Goal: Information Seeking & Learning: Learn about a topic

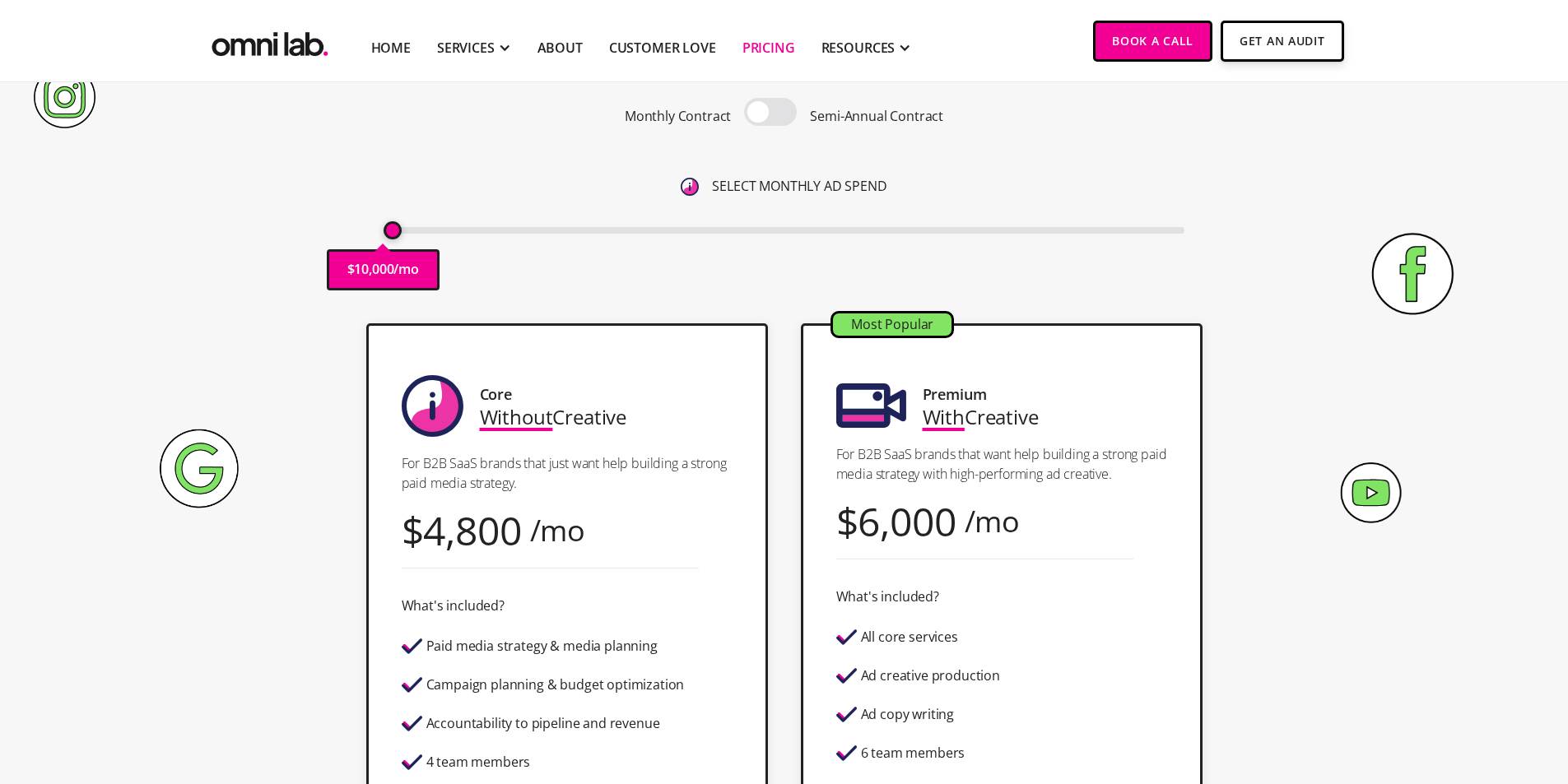
scroll to position [83, 0]
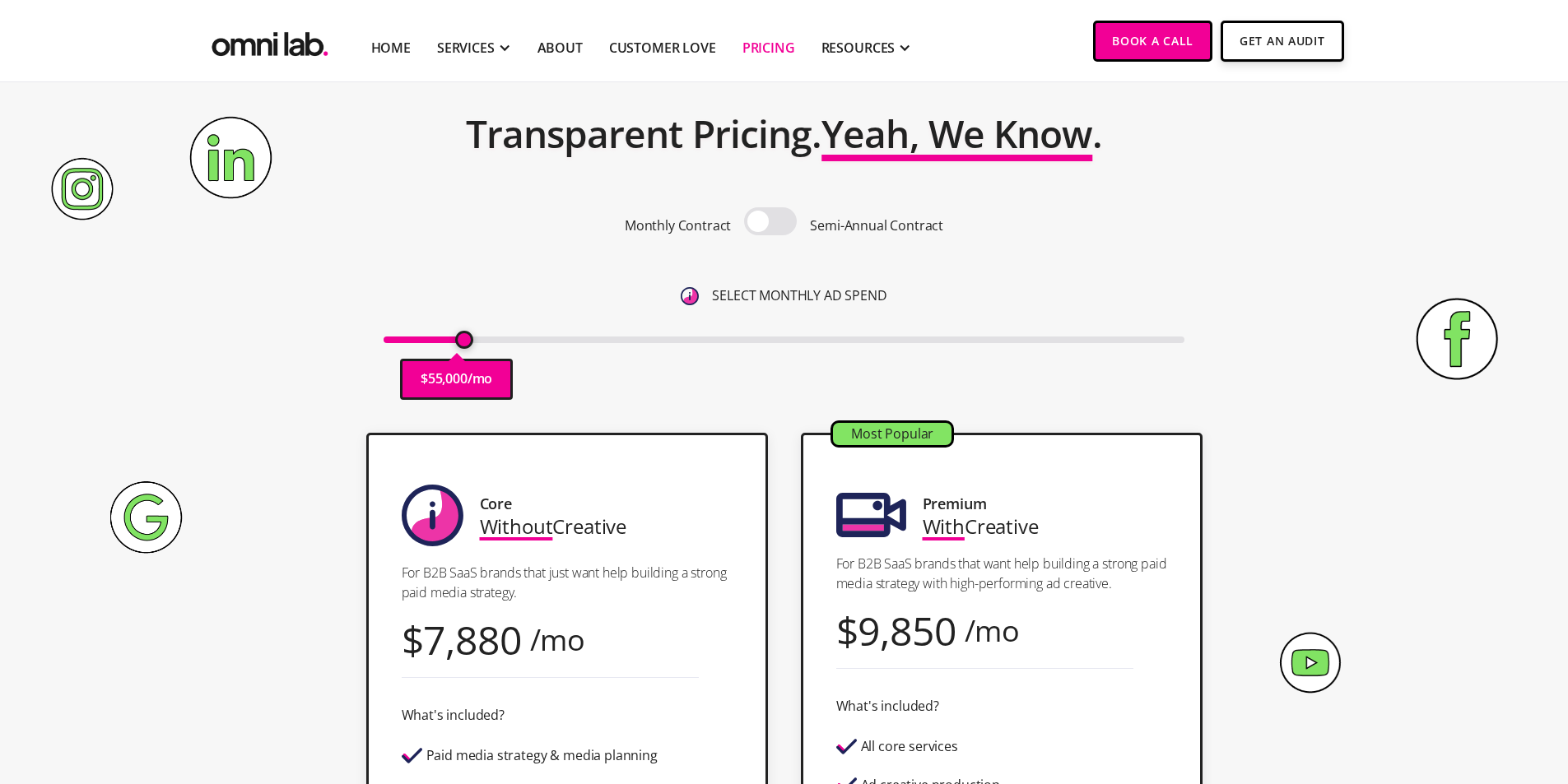
drag, startPoint x: 387, startPoint y: 341, endPoint x: 467, endPoint y: 334, distance: 80.3
click at [467, 337] on input "range" at bounding box center [784, 340] width 801 height 7
click at [1306, 259] on section "Pricing Transparent Pricing. Yeah, We Know . Monthly Contract Semi-Annual Contr…" at bounding box center [784, 208] width 1568 height 417
click at [782, 221] on span at bounding box center [771, 221] width 53 height 28
click at [771, 223] on input "checkbox" at bounding box center [771, 223] width 0 height 0
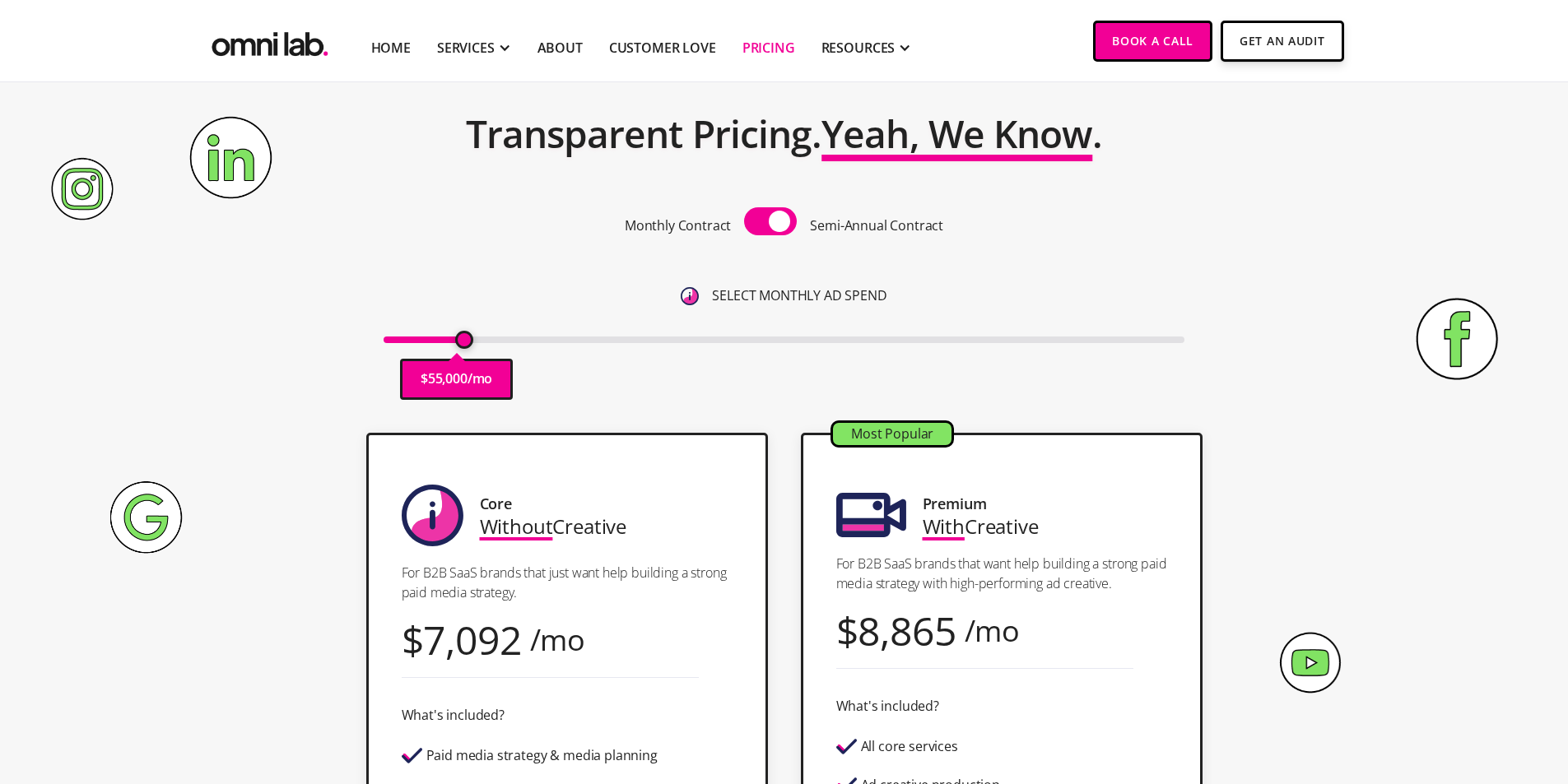
click at [782, 221] on span at bounding box center [771, 221] width 53 height 28
click at [771, 223] on input "checkbox" at bounding box center [771, 223] width 0 height 0
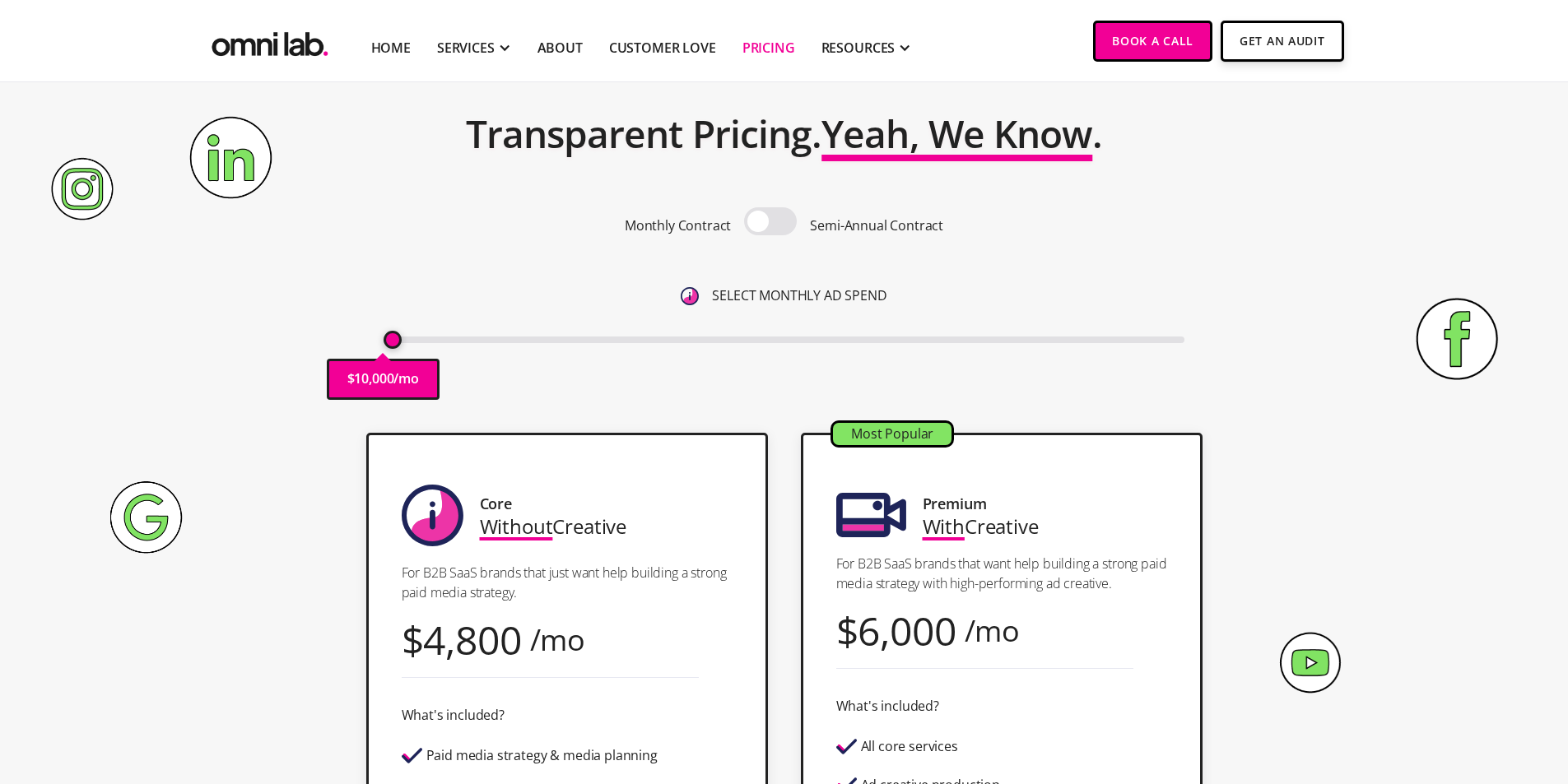
drag, startPoint x: 468, startPoint y: 338, endPoint x: 371, endPoint y: 356, distance: 98.7
click at [384, 343] on input "range" at bounding box center [784, 340] width 801 height 7
drag, startPoint x: 397, startPoint y: 339, endPoint x: 417, endPoint y: 339, distance: 20.0
type input "25000"
click at [417, 339] on input "range" at bounding box center [784, 340] width 801 height 7
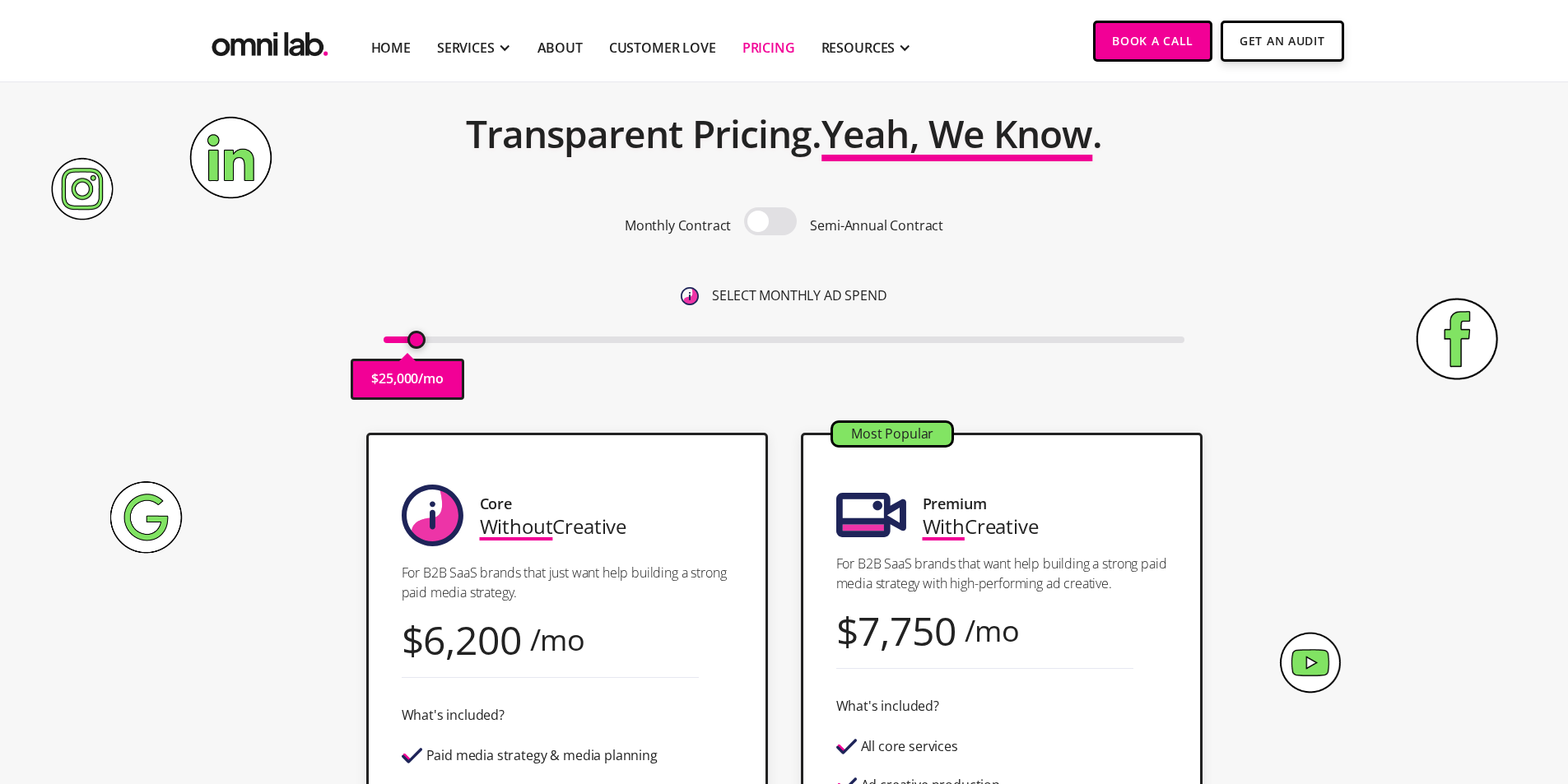
click at [1180, 299] on div "SELECT MONTHLY AD SPEND" at bounding box center [784, 295] width 801 height 22
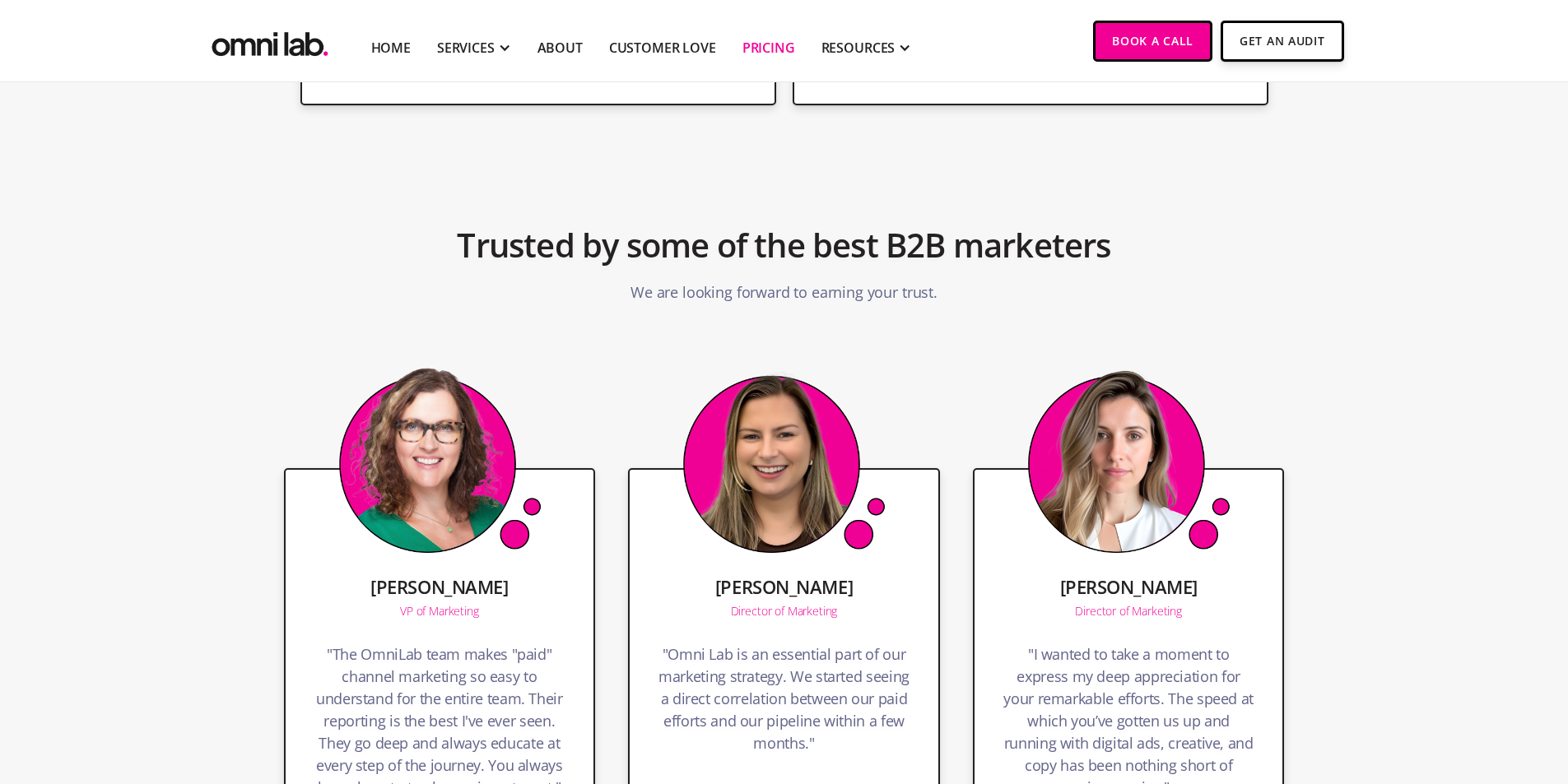
scroll to position [2798, 0]
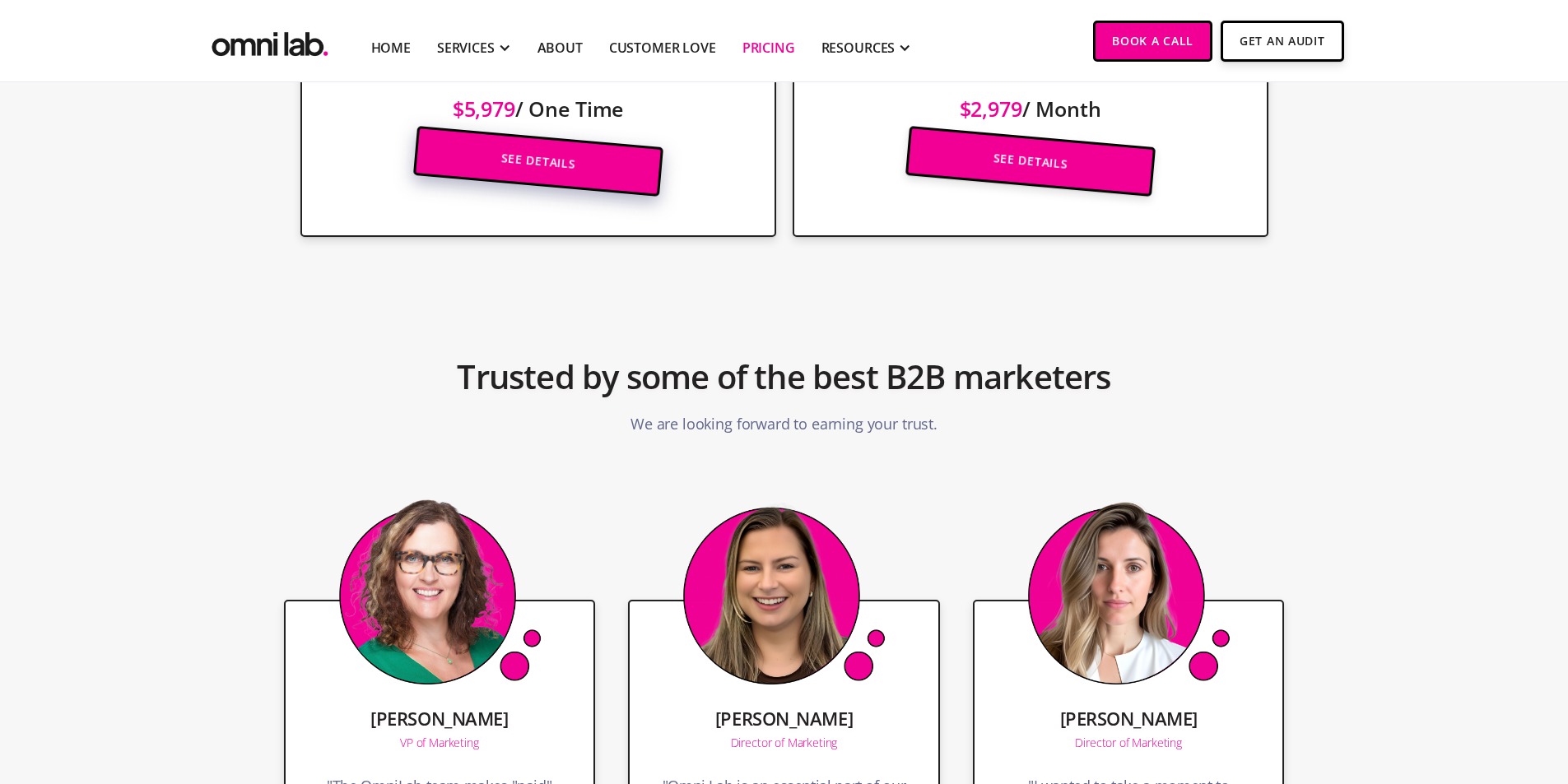
click at [498, 157] on link "See Details" at bounding box center [537, 163] width 250 height 71
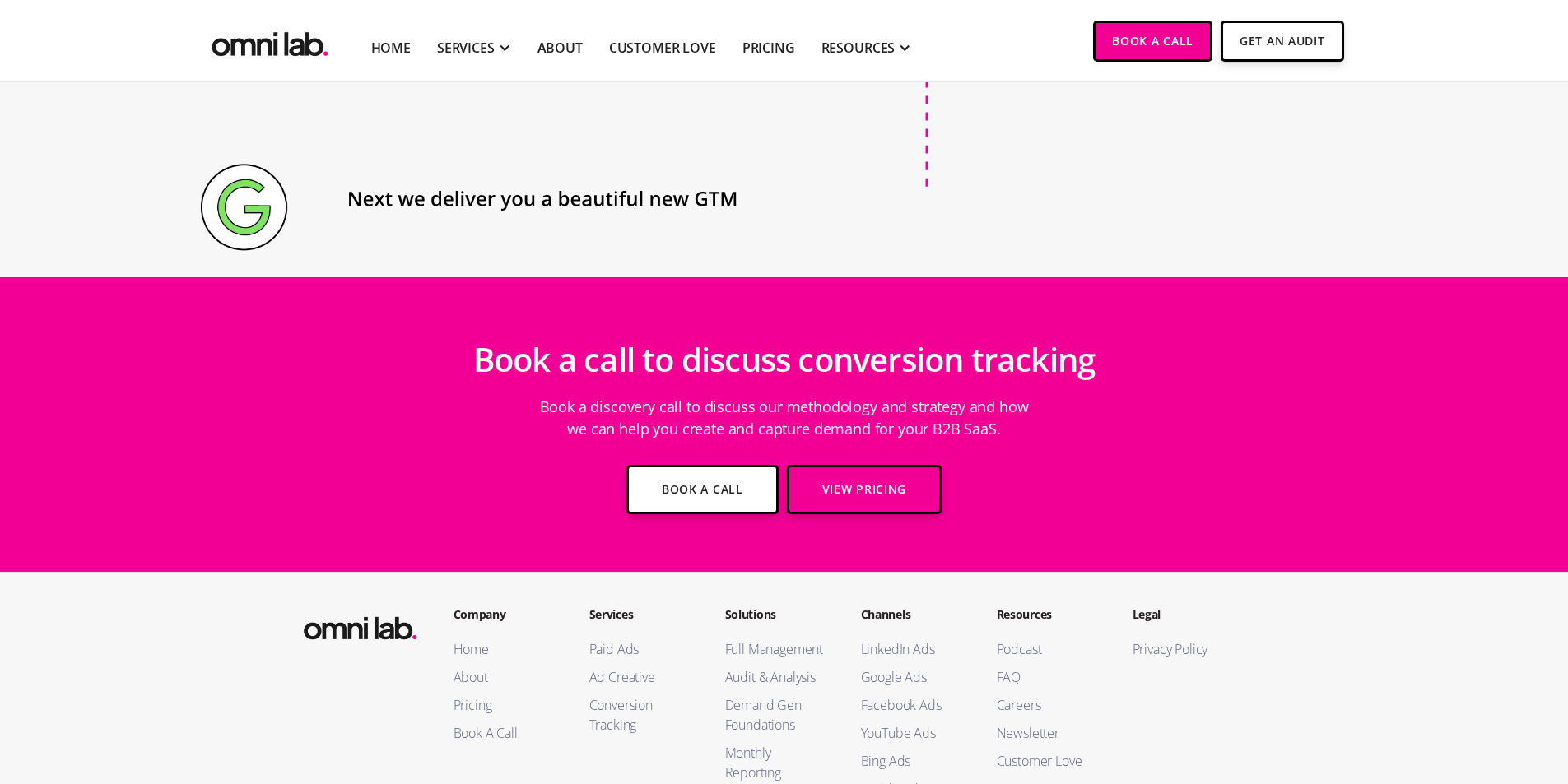
scroll to position [2544, 0]
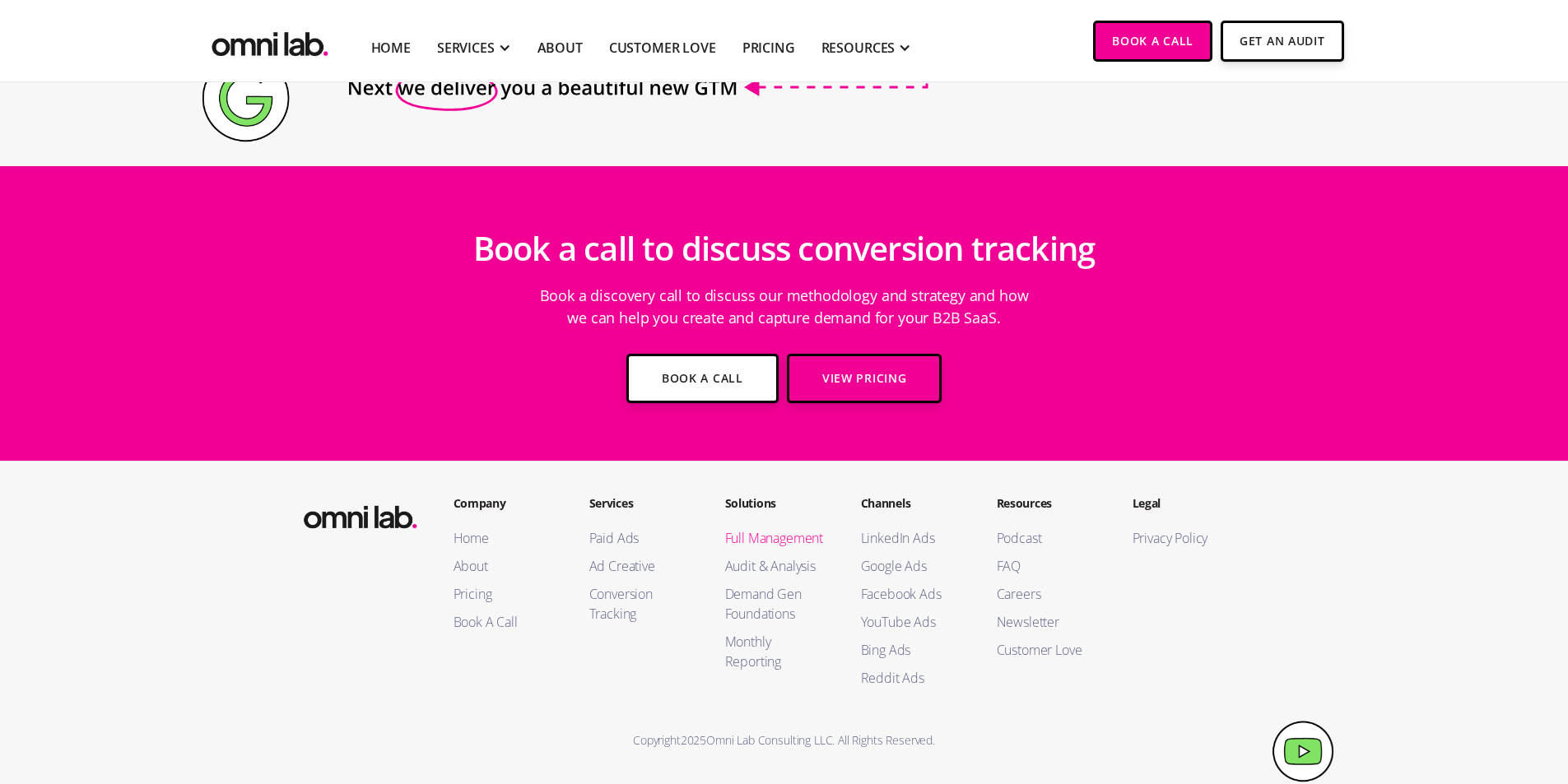
click at [797, 532] on link "Full Management" at bounding box center [777, 538] width 103 height 20
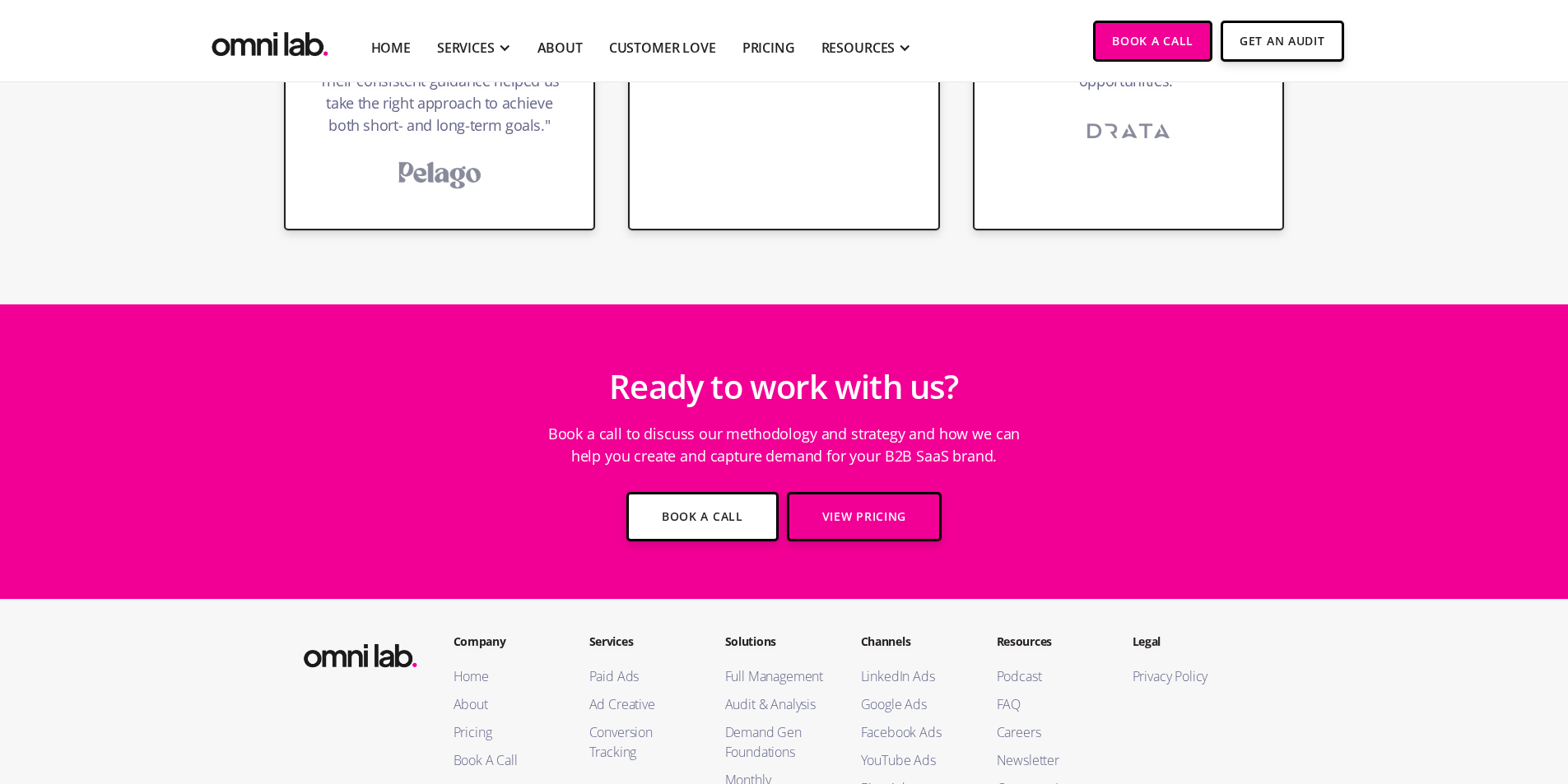
scroll to position [6229, 0]
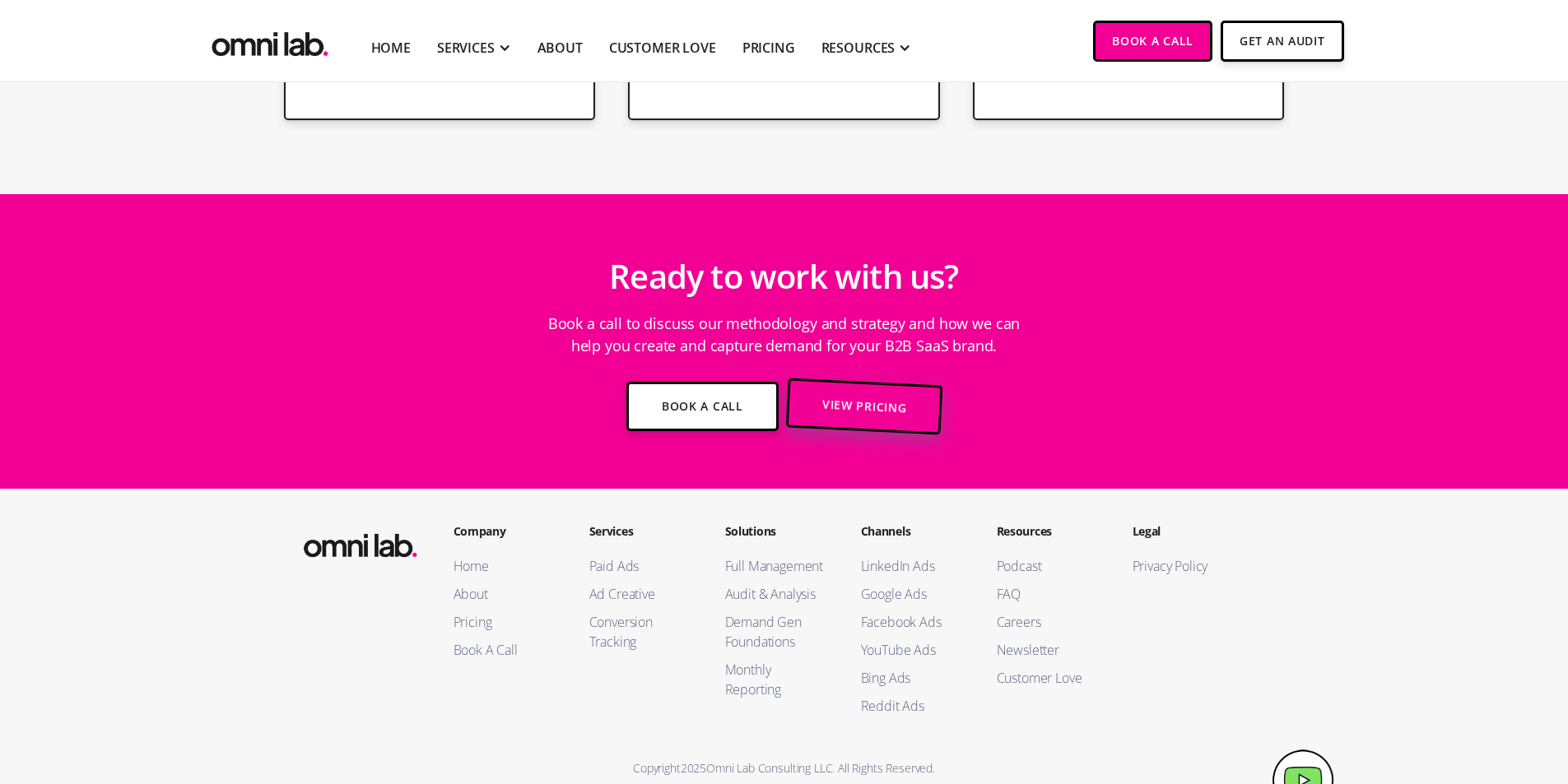
click at [890, 384] on link "View Pricing" at bounding box center [863, 407] width 157 height 57
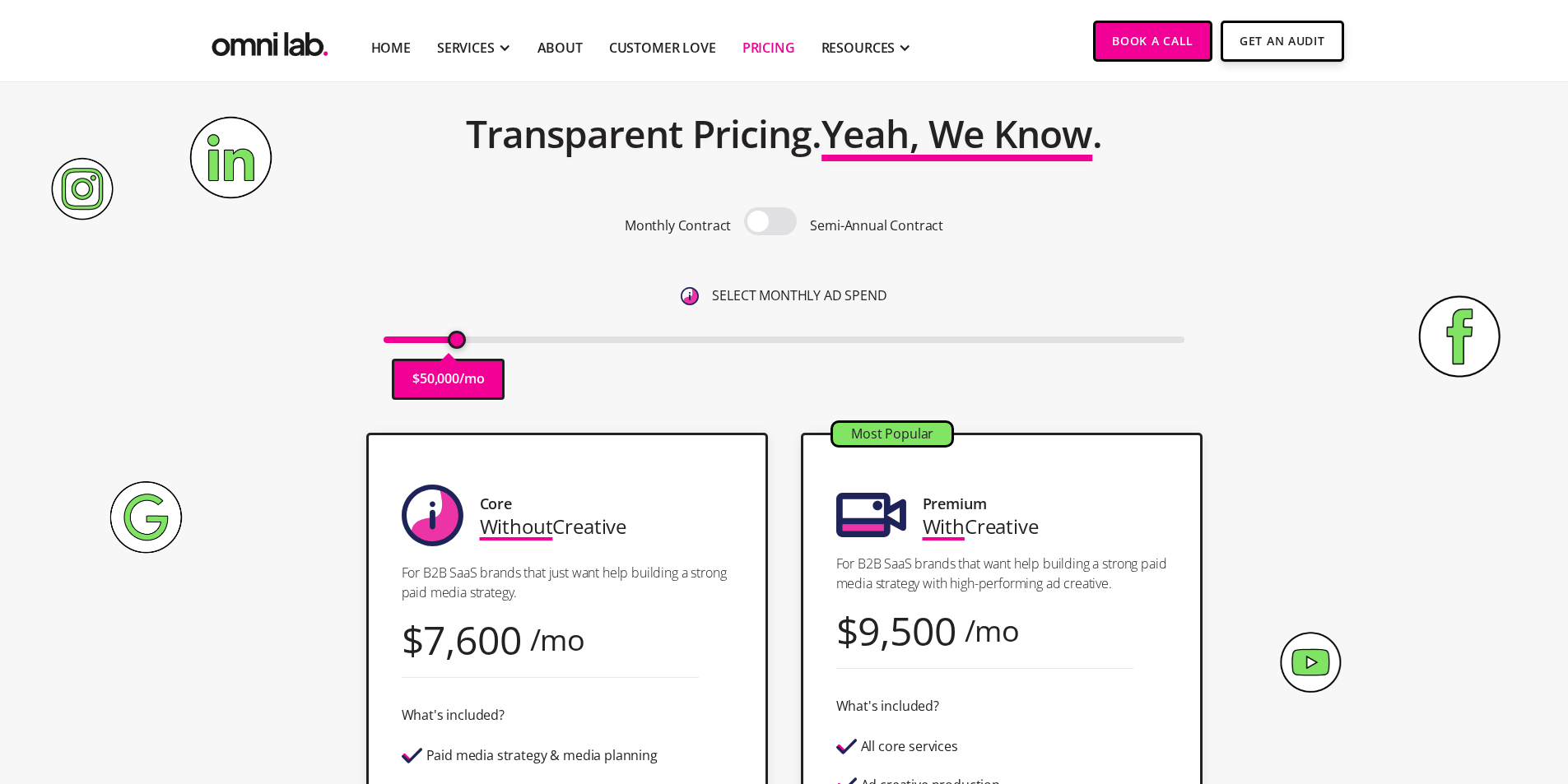
drag, startPoint x: 395, startPoint y: 343, endPoint x: 459, endPoint y: 343, distance: 64.0
click at [459, 343] on input "range" at bounding box center [784, 340] width 801 height 7
click at [1236, 154] on div "Pricing Transparent Pricing. Yeah, We Know . Monthly Contract Semi-Annual Contr…" at bounding box center [784, 233] width 1001 height 367
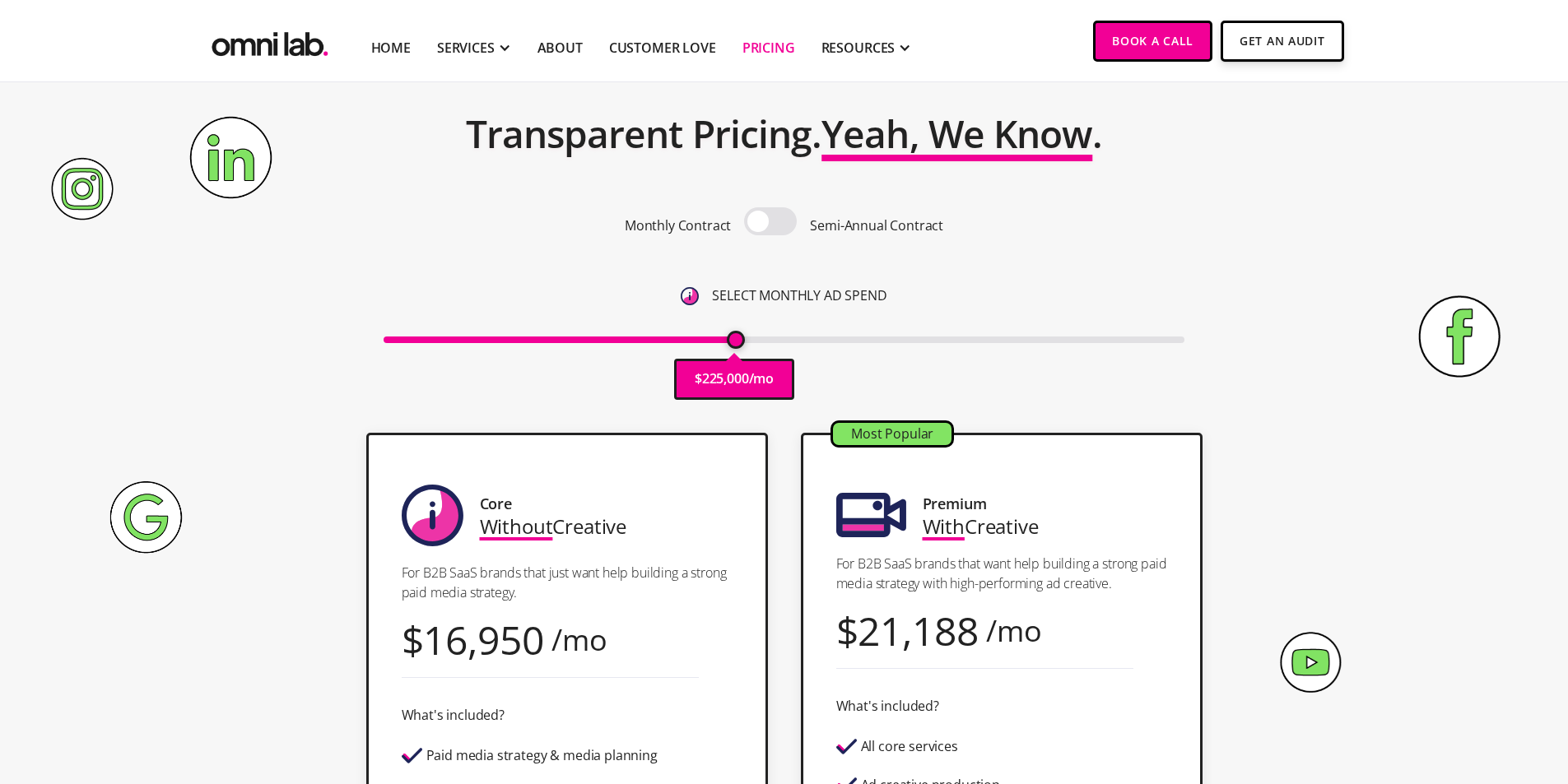
drag, startPoint x: 458, startPoint y: 345, endPoint x: 733, endPoint y: 346, distance: 275.0
click at [733, 343] on input "range" at bounding box center [784, 340] width 801 height 7
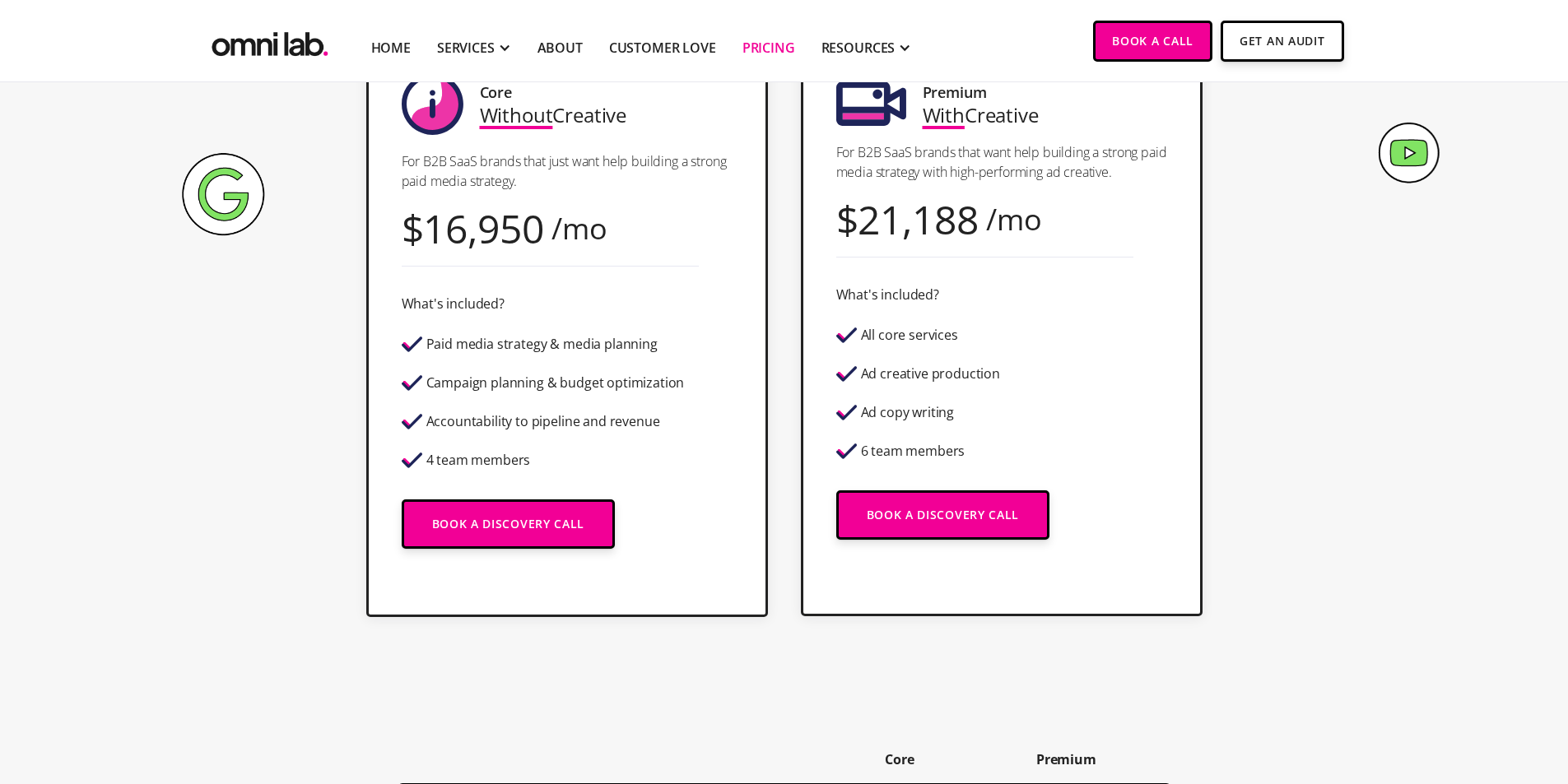
scroll to position [164, 0]
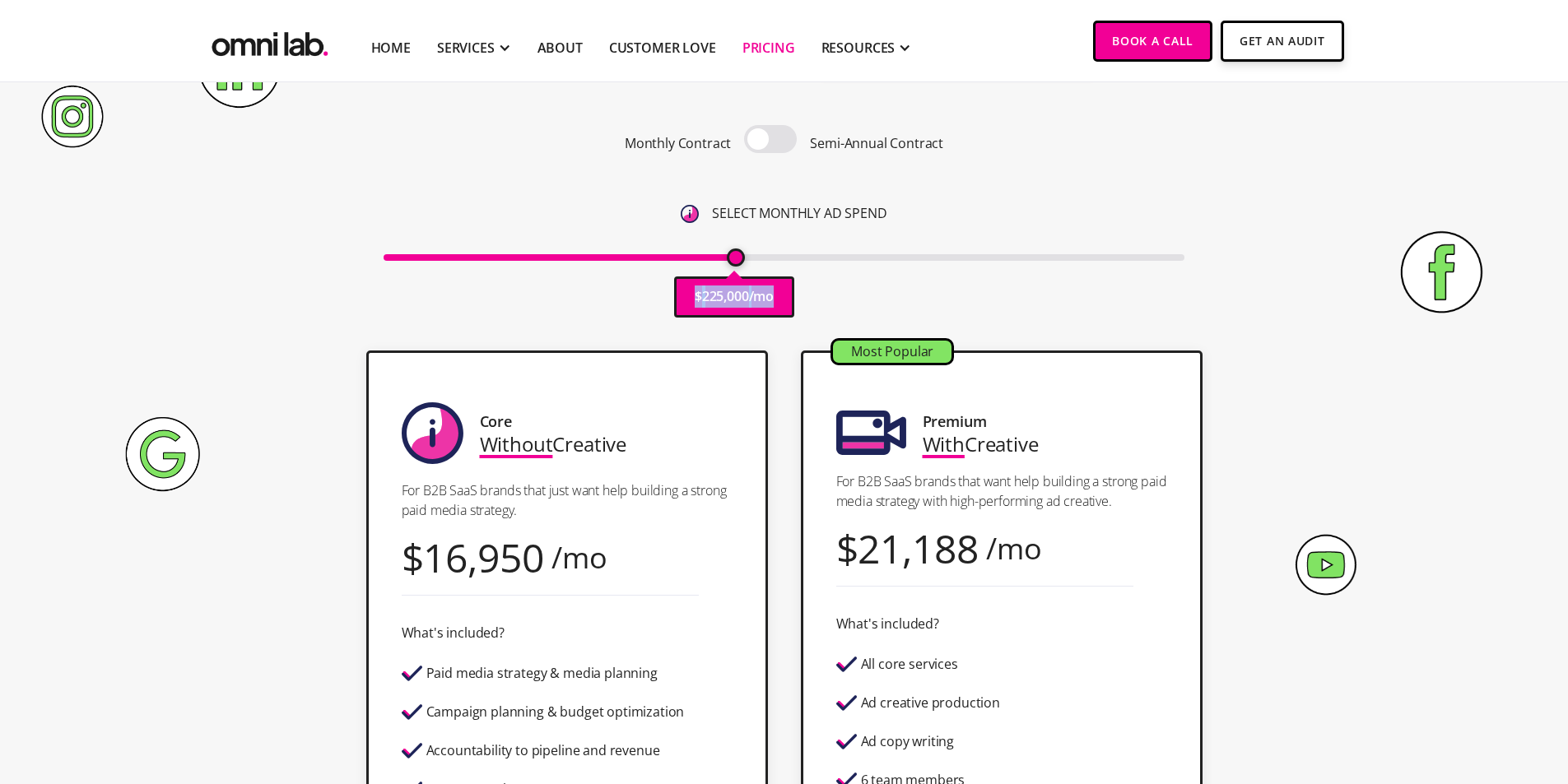
drag, startPoint x: 743, startPoint y: 262, endPoint x: 831, endPoint y: 262, distance: 88.0
click at [831, 262] on div "$ 225,000 /mo" at bounding box center [784, 256] width 801 height 22
click at [933, 295] on div "Pricing Transparent Pricing. Yeah, We Know . Monthly Contract Semi-Annual Contr…" at bounding box center [784, 150] width 1001 height 367
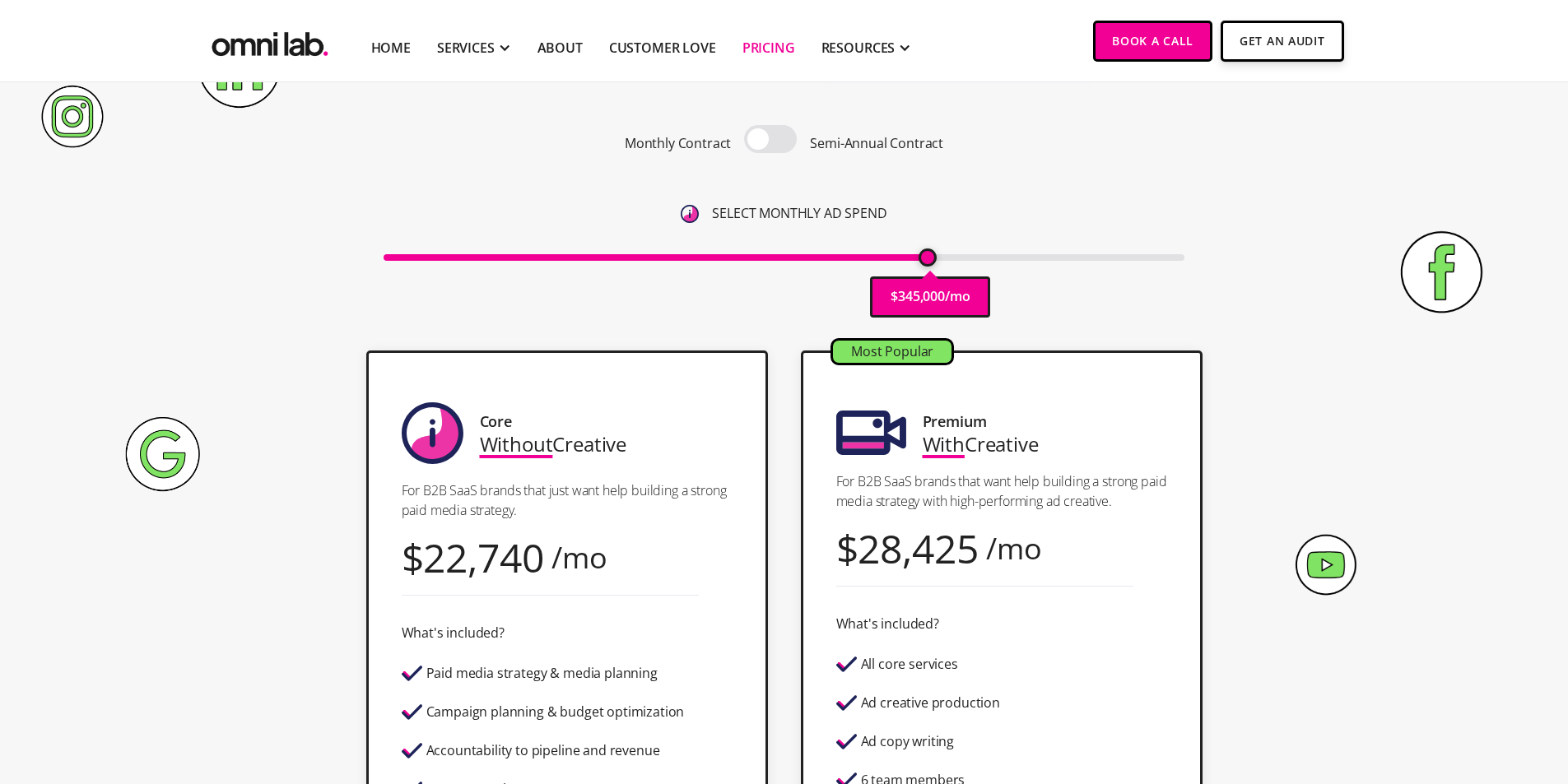
drag, startPoint x: 737, startPoint y: 257, endPoint x: 924, endPoint y: 271, distance: 187.5
click at [924, 261] on input "range" at bounding box center [784, 257] width 801 height 7
click at [779, 142] on span at bounding box center [771, 139] width 53 height 28
click at [771, 141] on input "checkbox" at bounding box center [771, 141] width 0 height 0
click at [779, 142] on span at bounding box center [771, 139] width 53 height 28
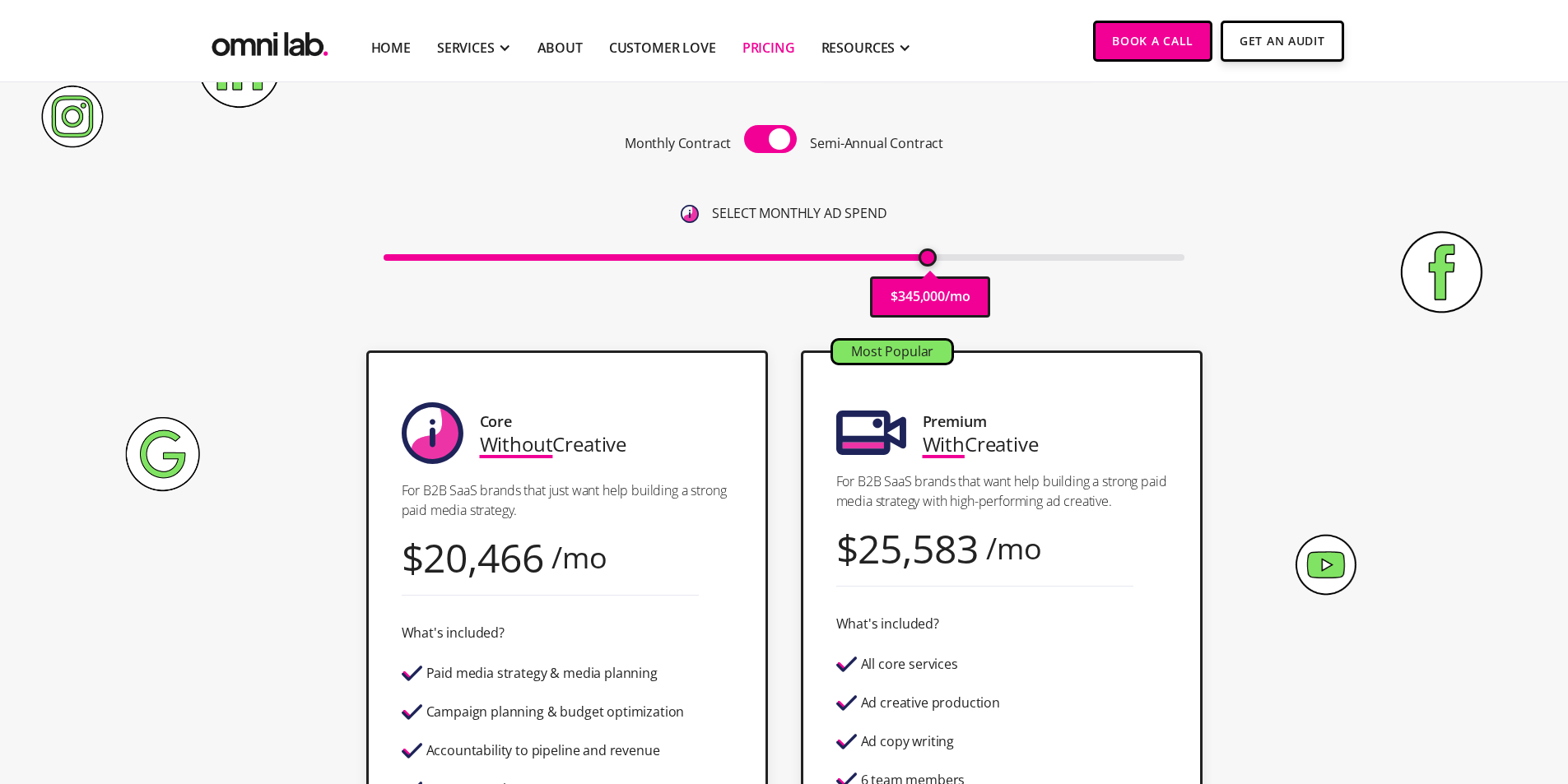
click at [771, 141] on input "checkbox" at bounding box center [771, 141] width 0 height 0
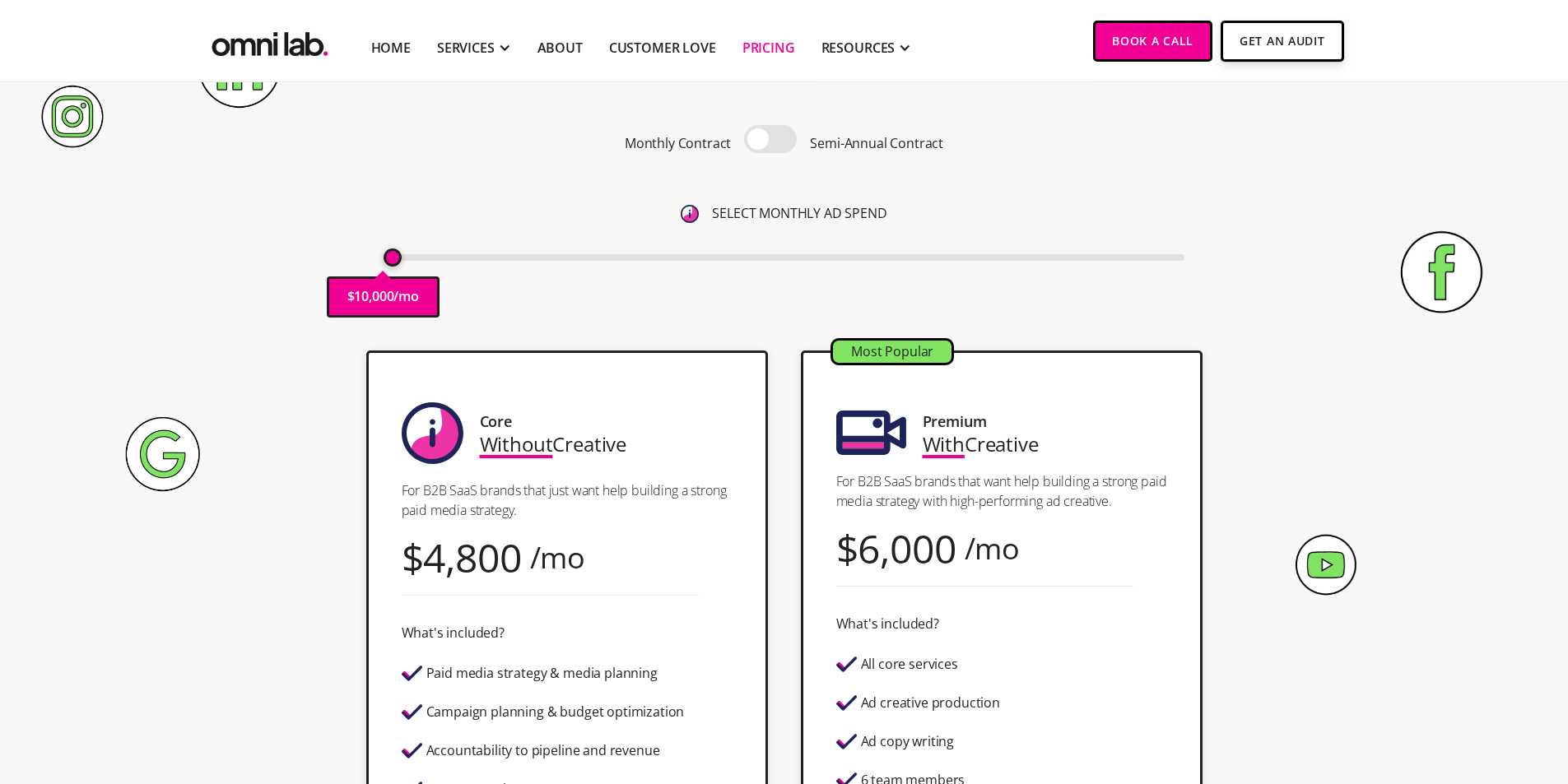
drag, startPoint x: 929, startPoint y: 262, endPoint x: 310, endPoint y: 290, distance: 619.6
type input "10000"
click at [384, 261] on input "range" at bounding box center [784, 257] width 801 height 7
click at [689, 57] on link "Customer Love" at bounding box center [663, 48] width 107 height 20
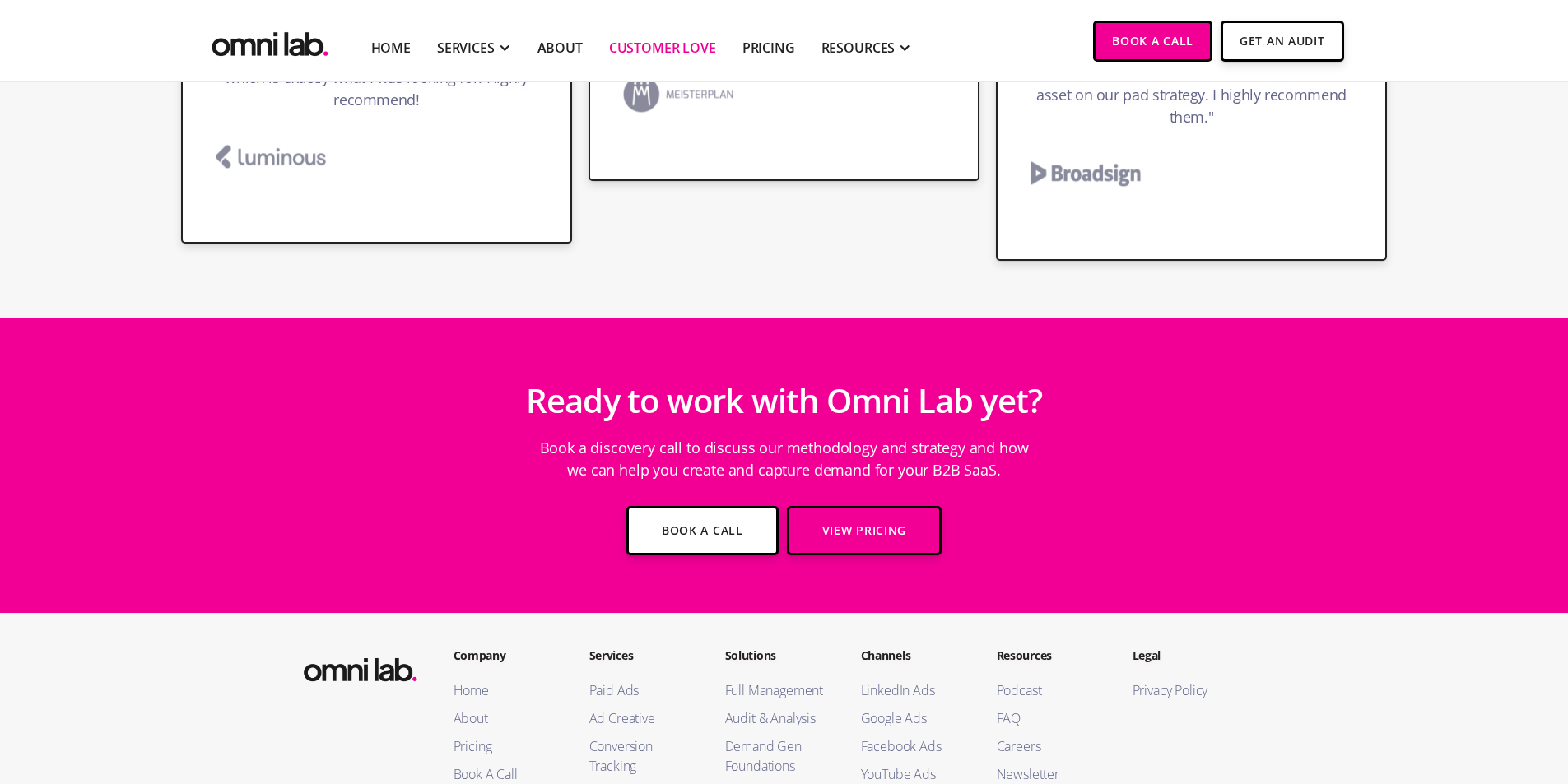
scroll to position [3298, 0]
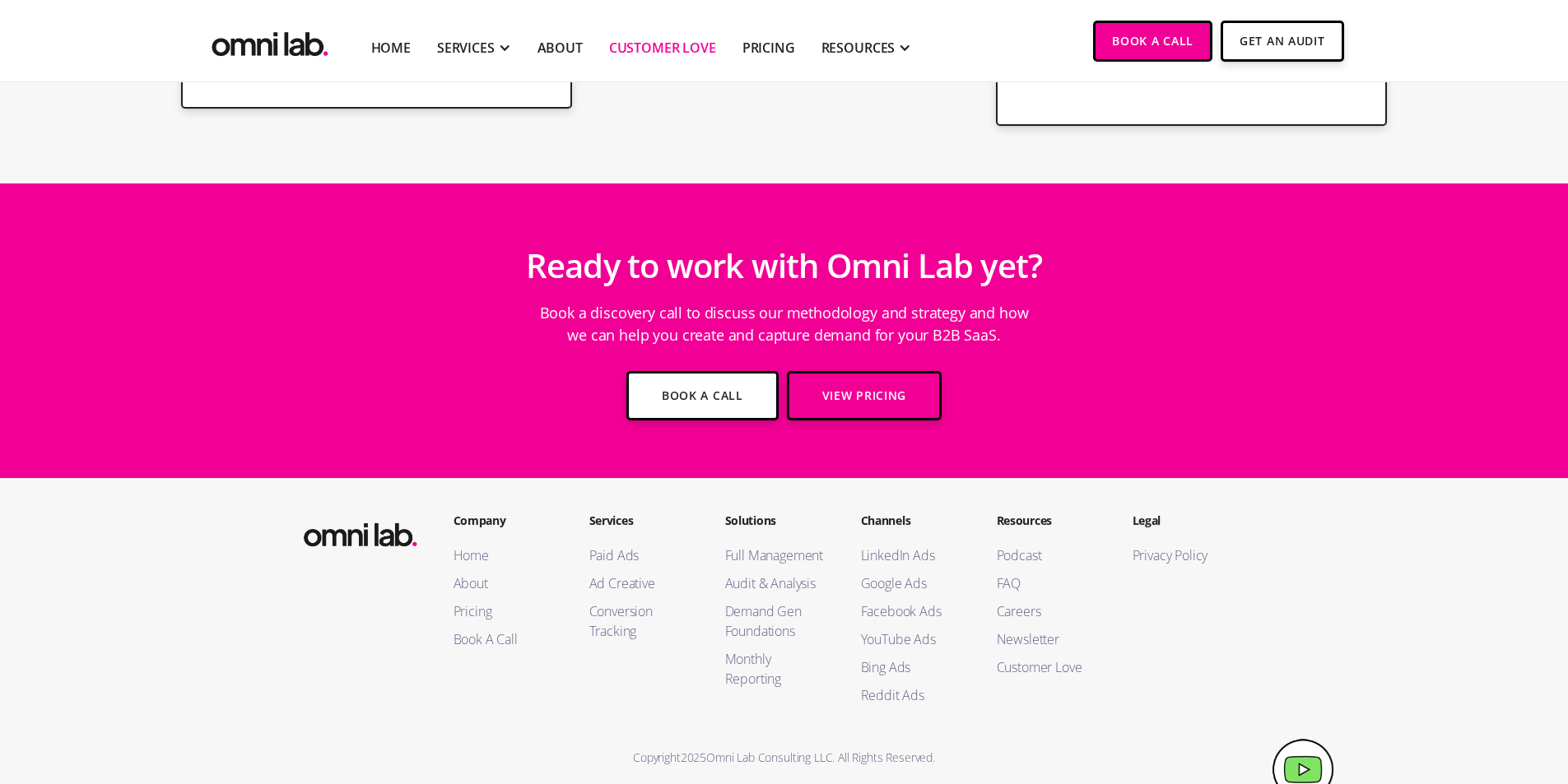
click at [301, 36] on img "home" at bounding box center [270, 40] width 124 height 40
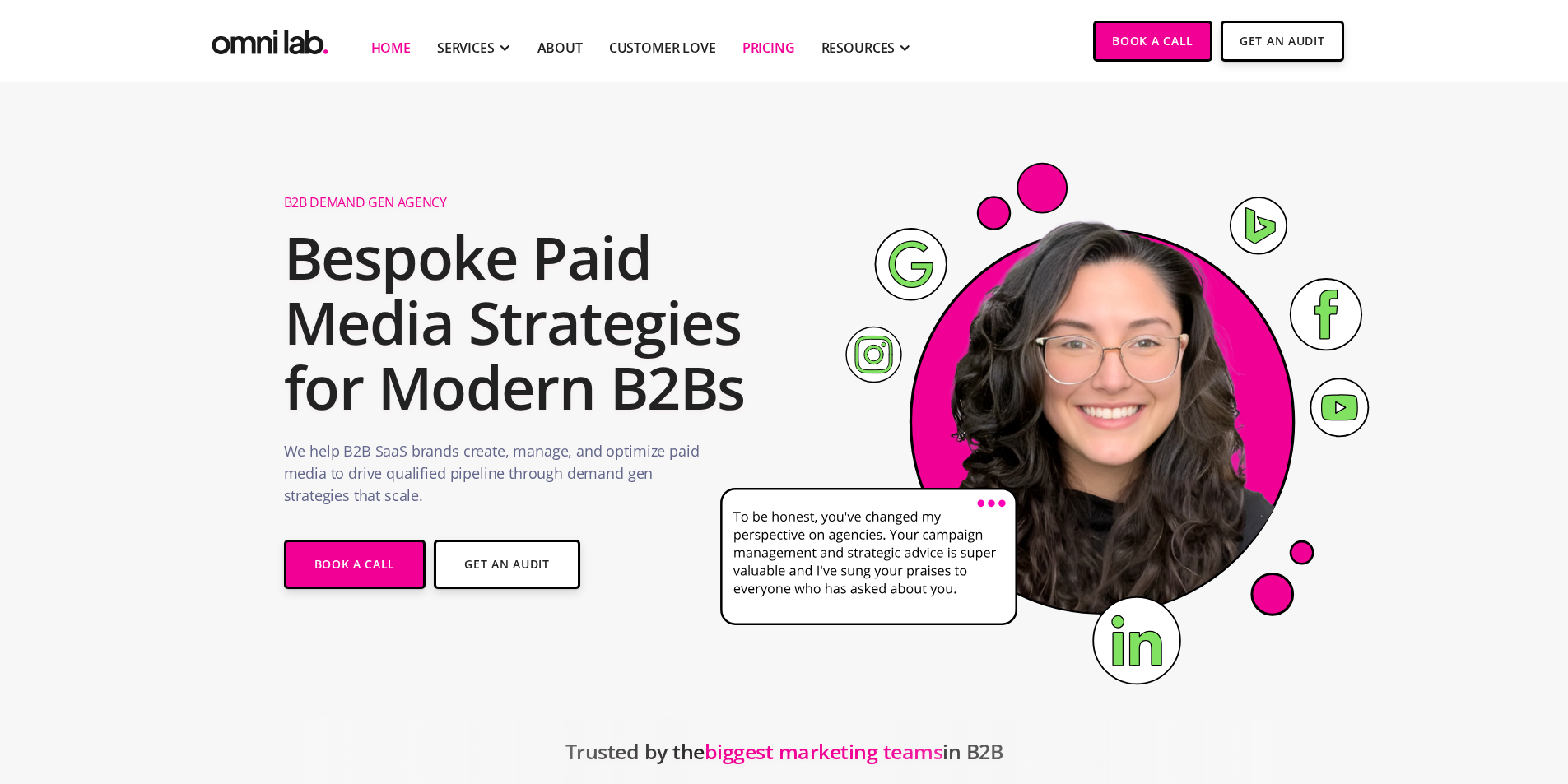
click at [771, 50] on link "Pricing" at bounding box center [769, 48] width 53 height 20
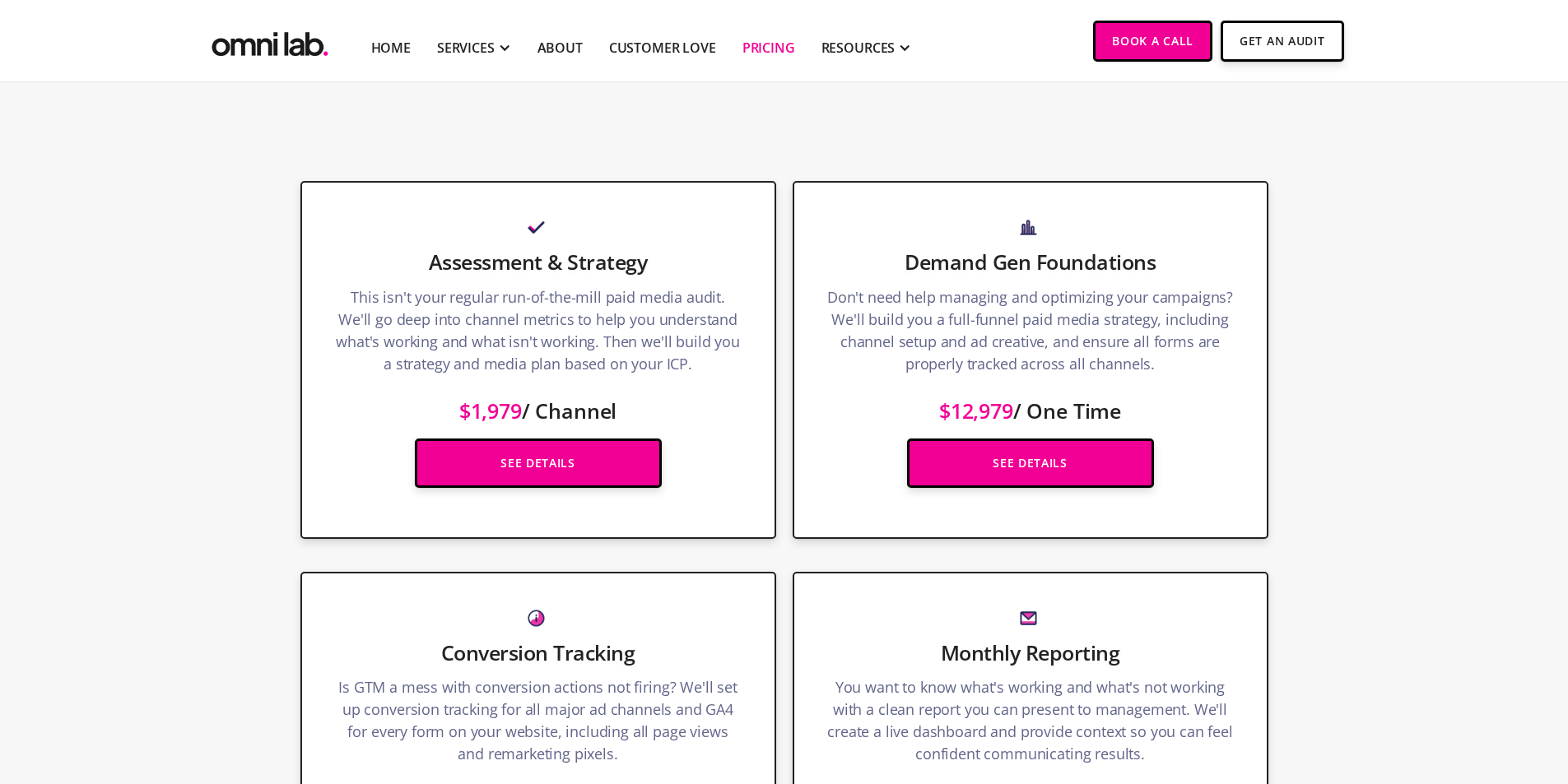
scroll to position [2222, 0]
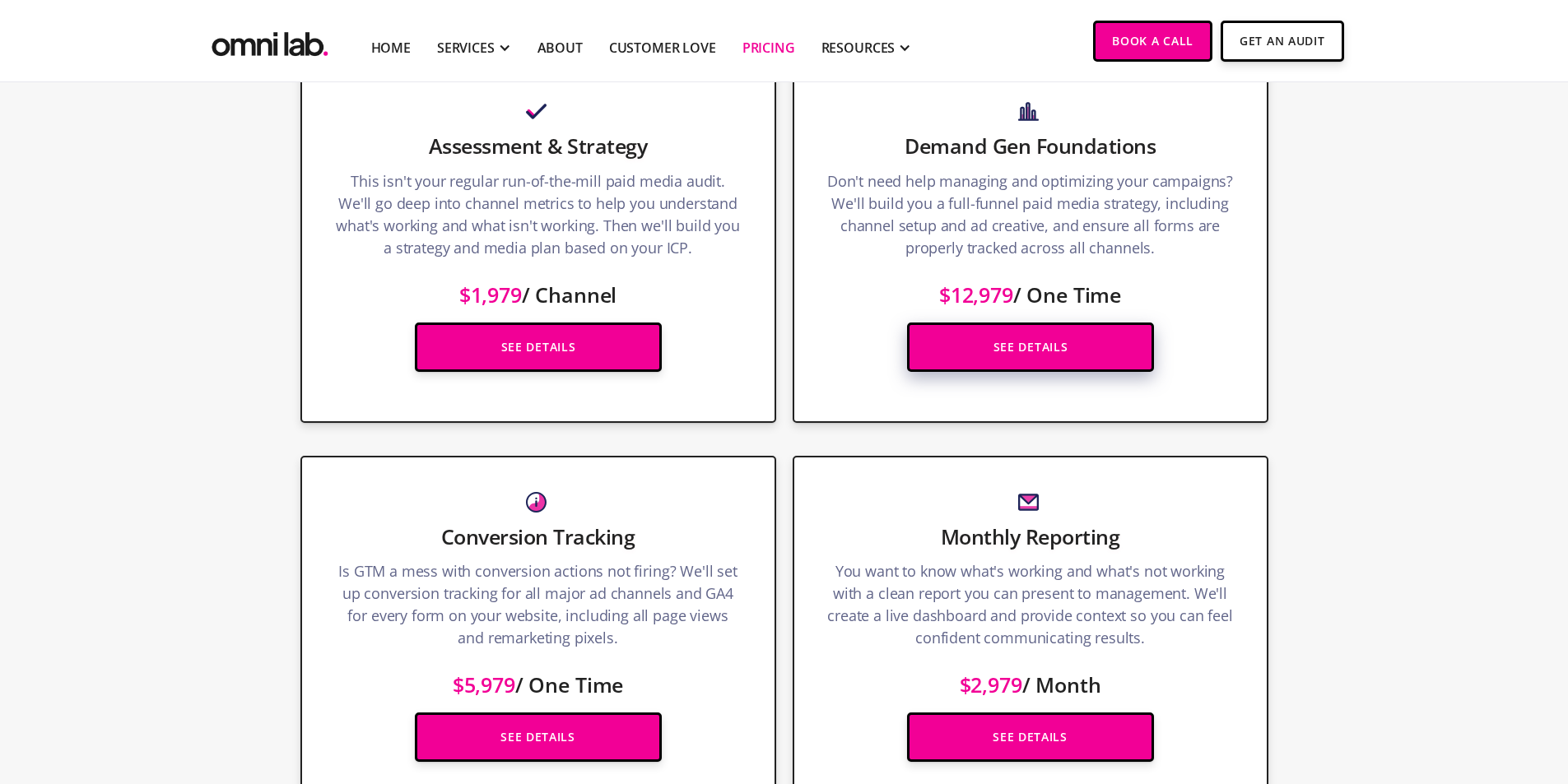
drag, startPoint x: 0, startPoint y: 0, endPoint x: 1065, endPoint y: 352, distance: 1121.7
click at [1065, 352] on link "See Details" at bounding box center [1030, 347] width 247 height 50
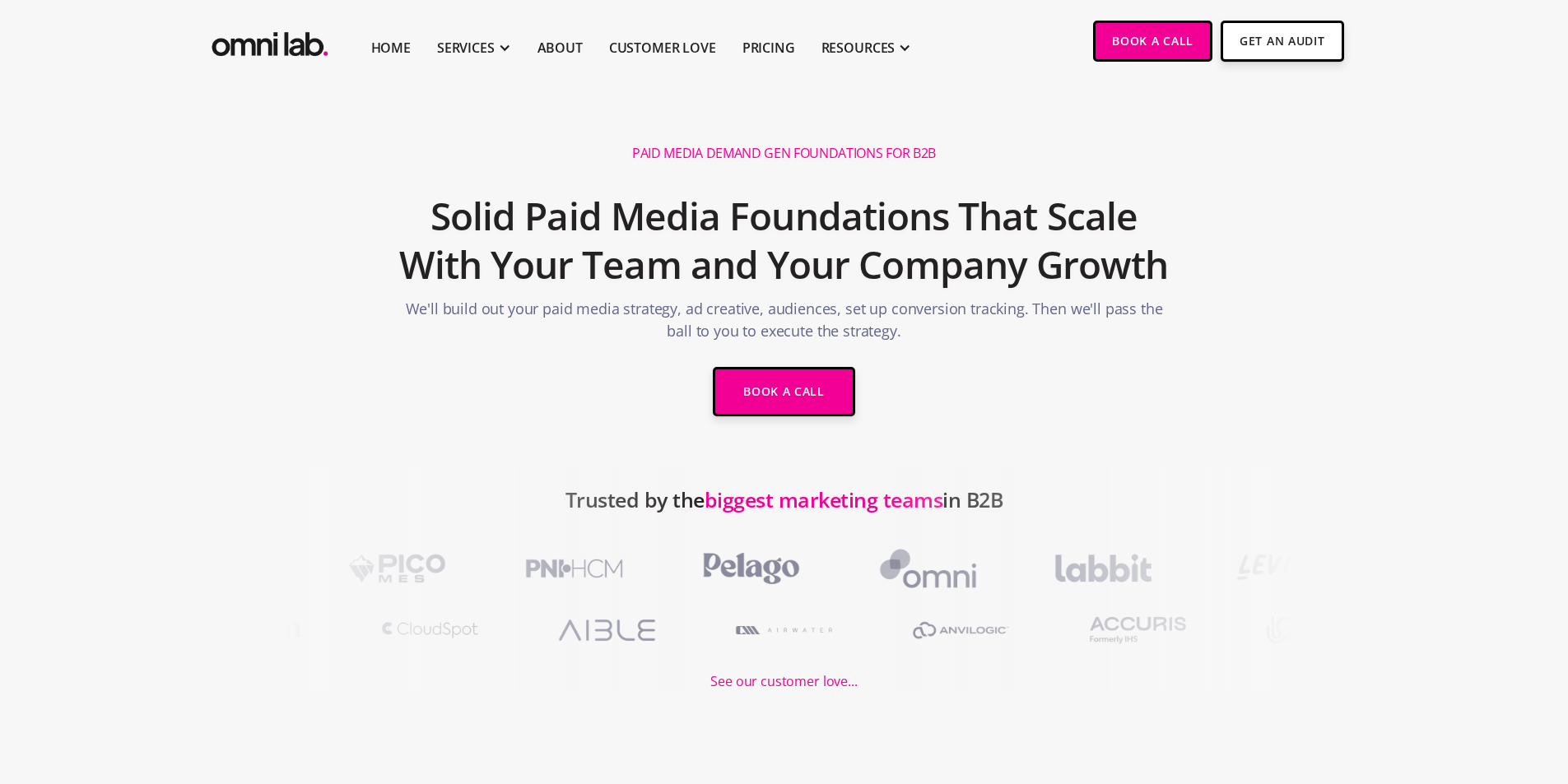
click at [293, 54] on img "home" at bounding box center [270, 40] width 124 height 40
